Goal: Transaction & Acquisition: Purchase product/service

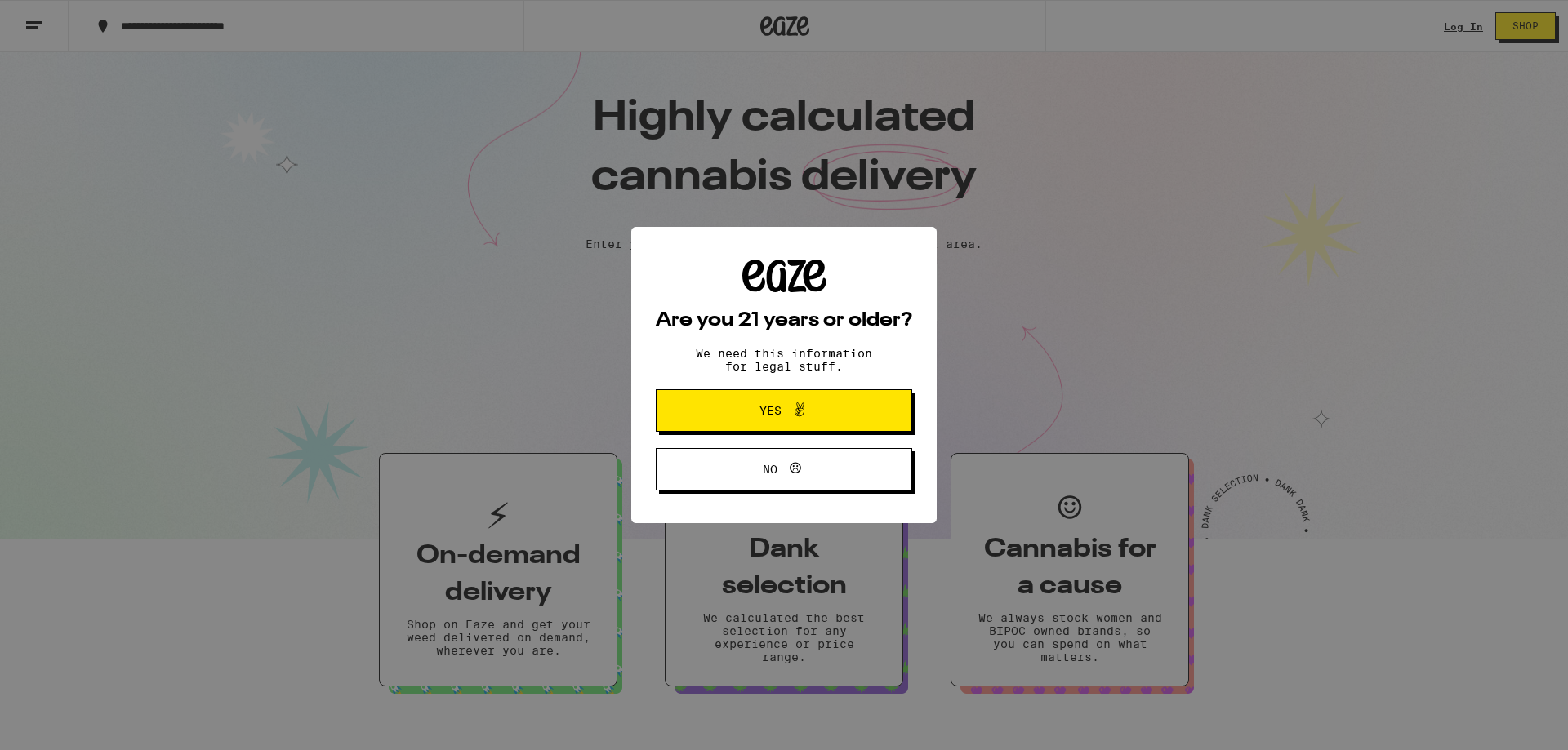
click at [779, 415] on span "Yes" at bounding box center [770, 410] width 22 height 12
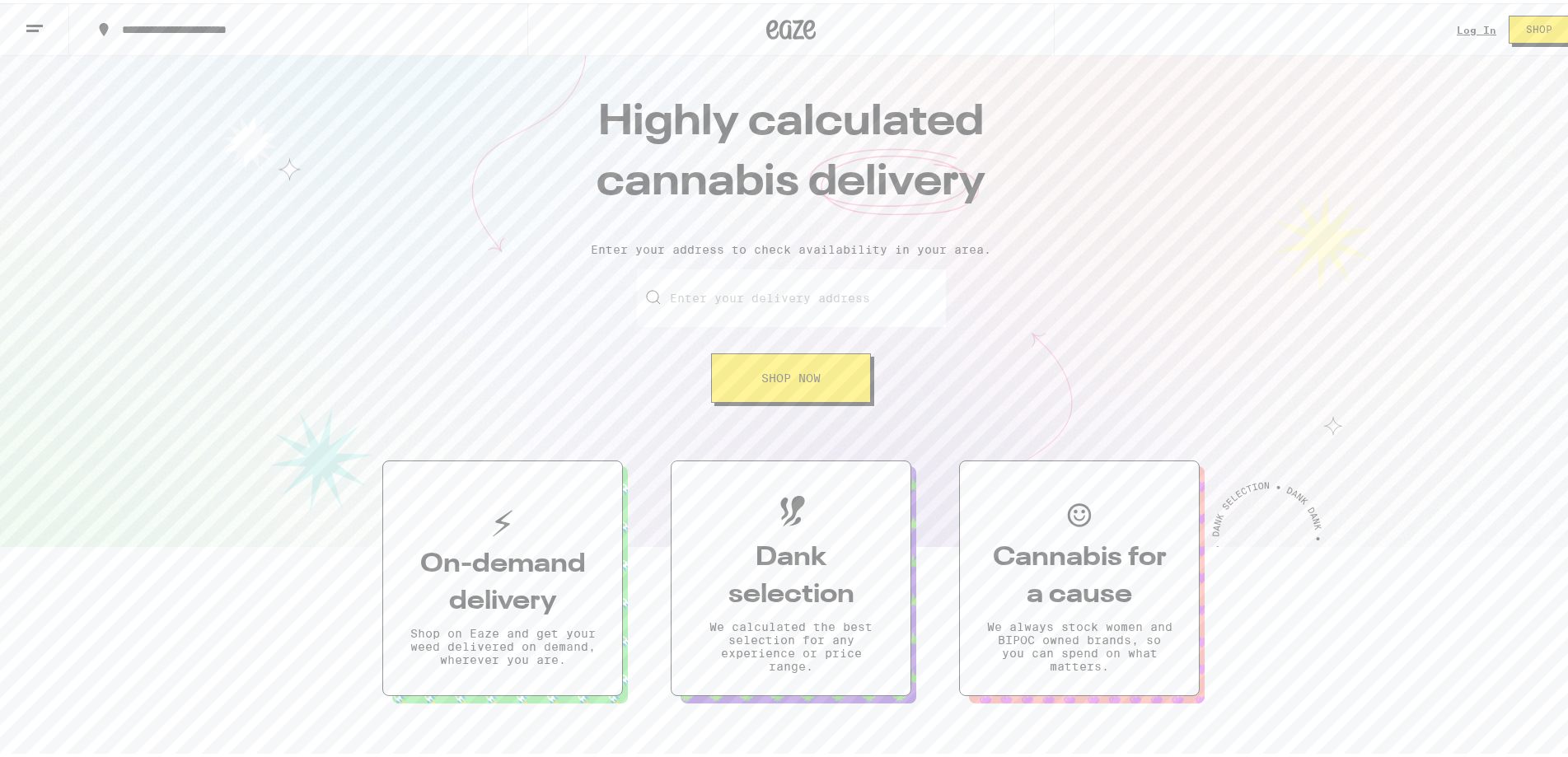
click at [704, 297] on input "Enter your delivery address" at bounding box center [792, 294] width 309 height 58
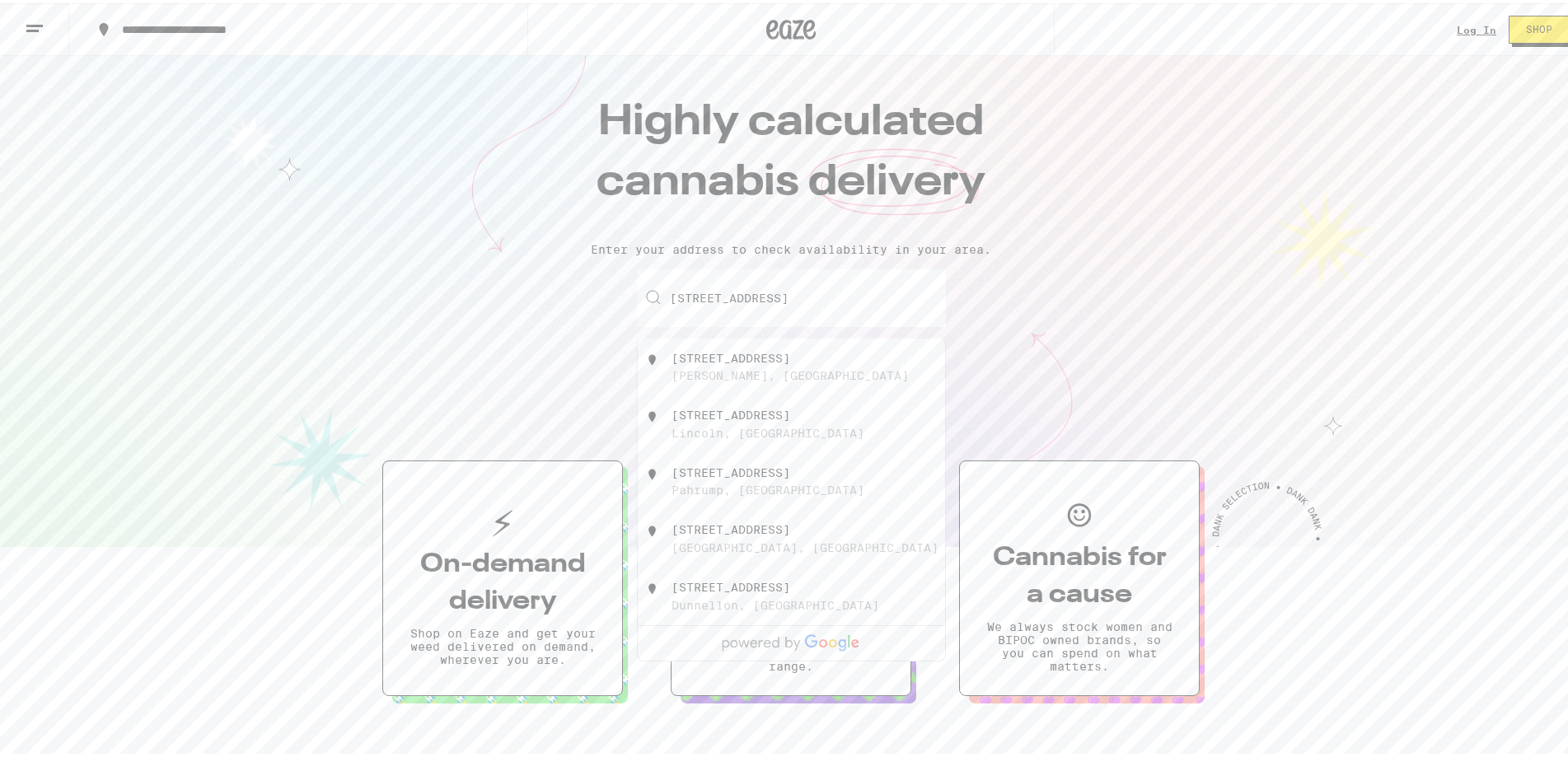
click at [711, 361] on div "[STREET_ADDRESS]" at bounding box center [730, 355] width 118 height 13
type input "[STREET_ADDRESS][PERSON_NAME]"
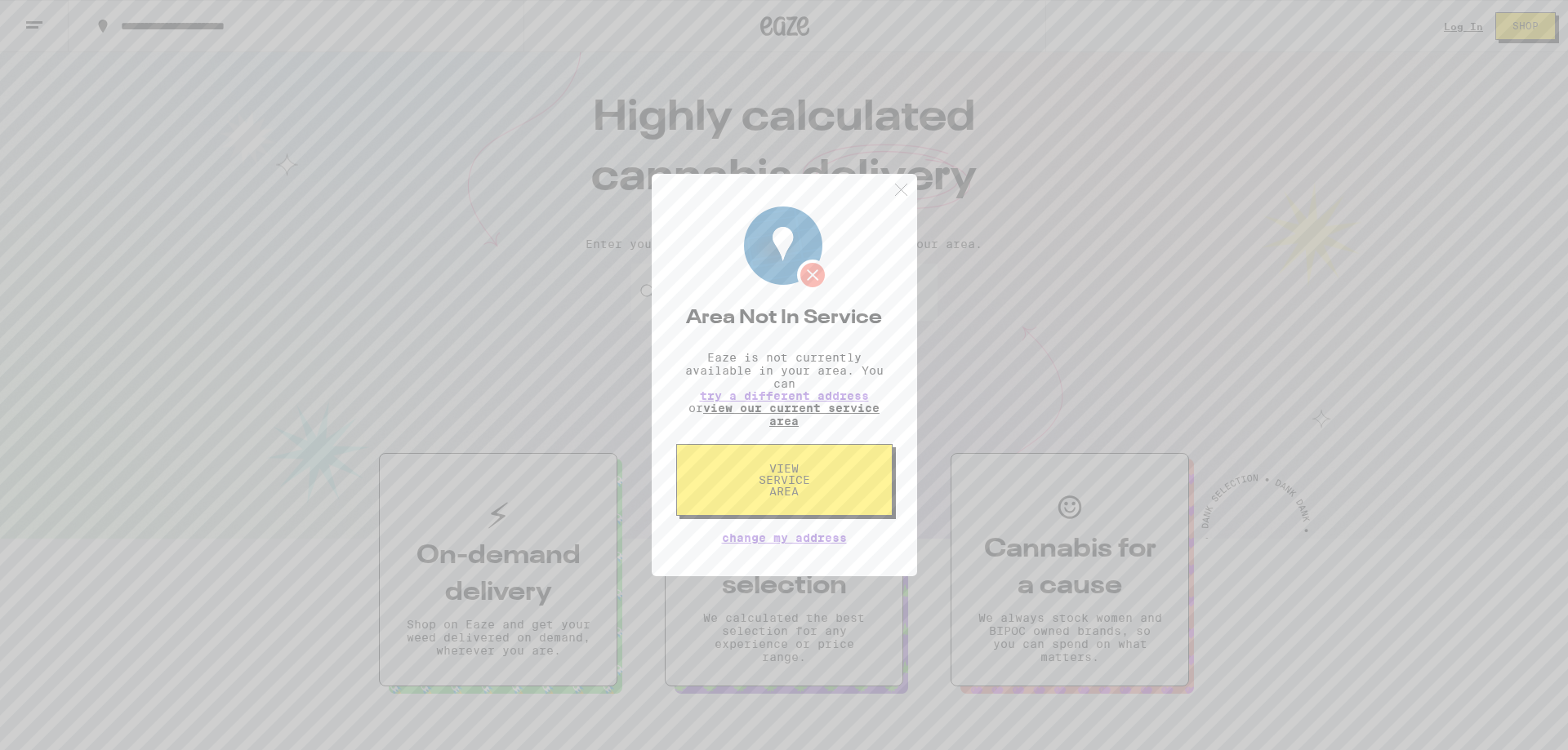
click at [790, 409] on link "view our current service area" at bounding box center [791, 414] width 176 height 26
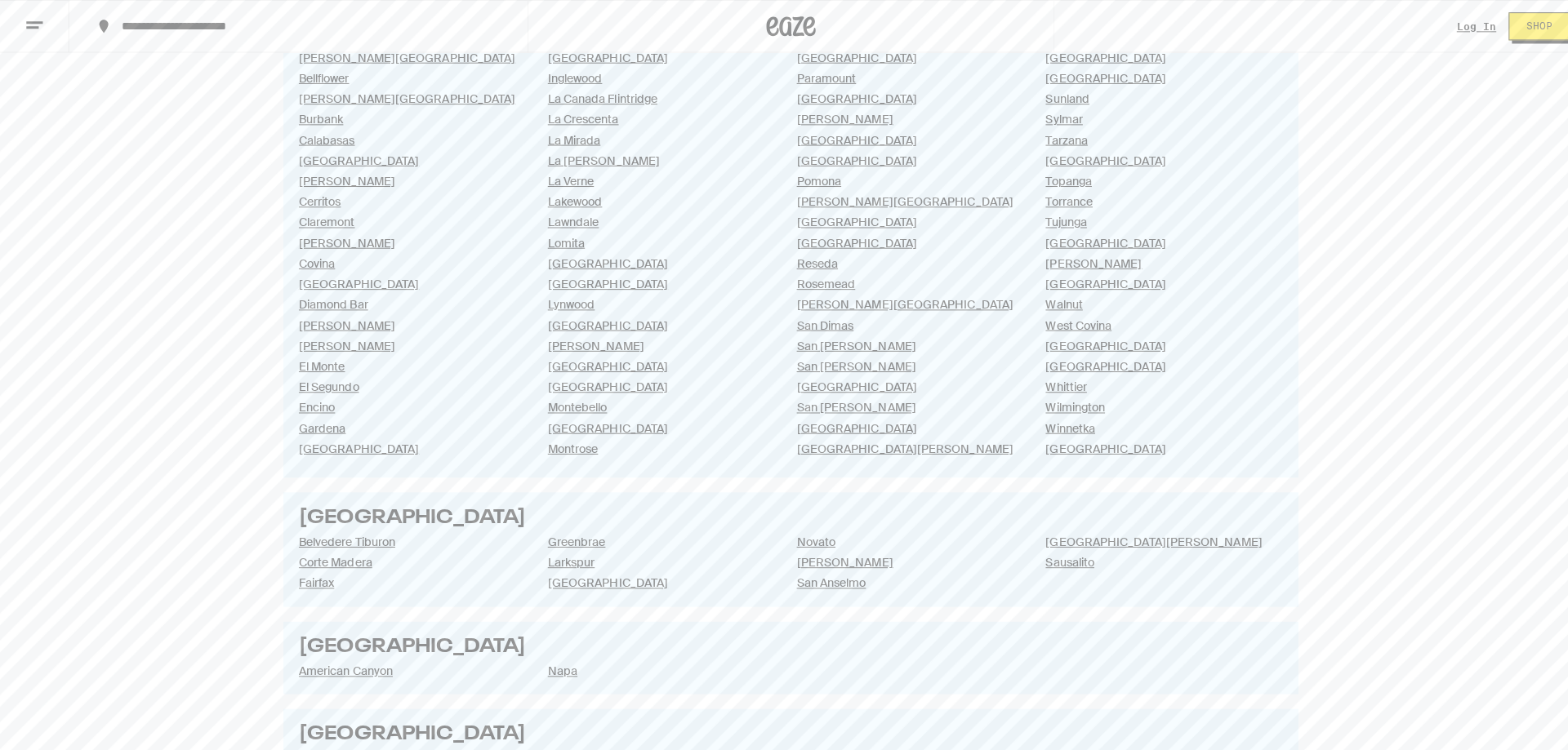
scroll to position [1061, 0]
